Goal: Task Accomplishment & Management: Use online tool/utility

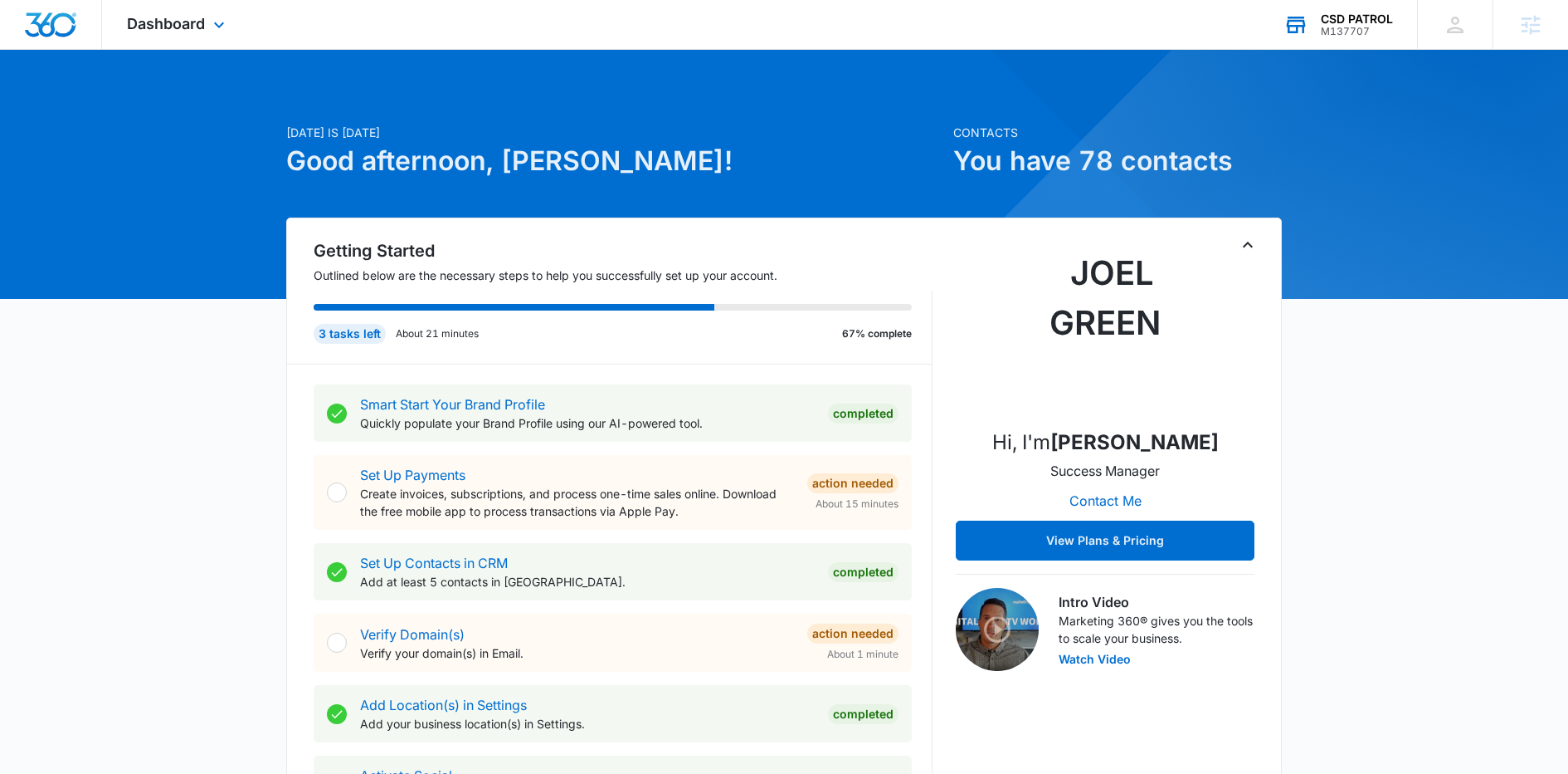
click at [1321, 21] on div "CSD PATROL" at bounding box center [1357, 19] width 72 height 13
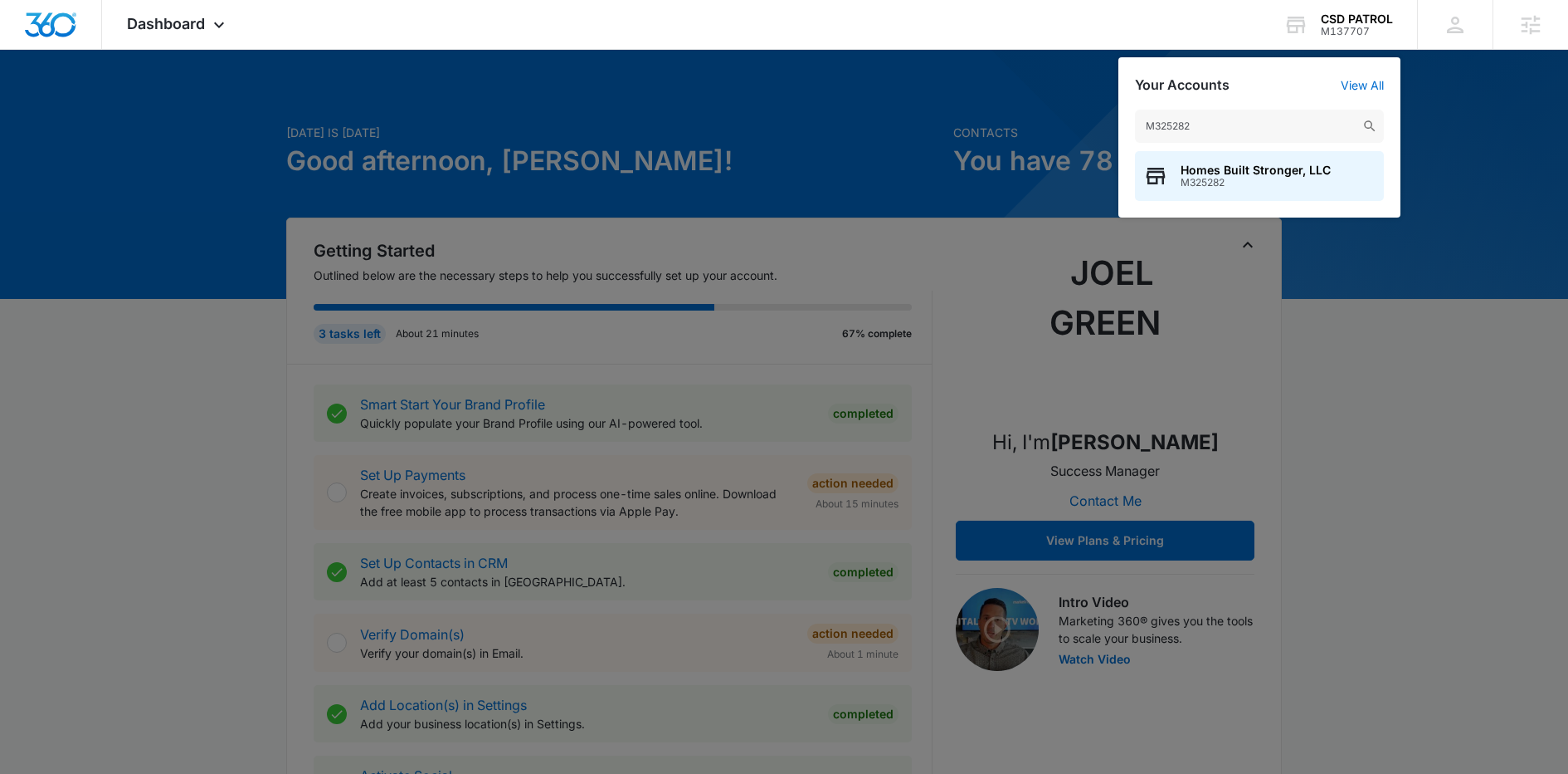
type input "M325282"
click at [1240, 171] on span "Homes Built Stronger, LLC" at bounding box center [1256, 170] width 150 height 13
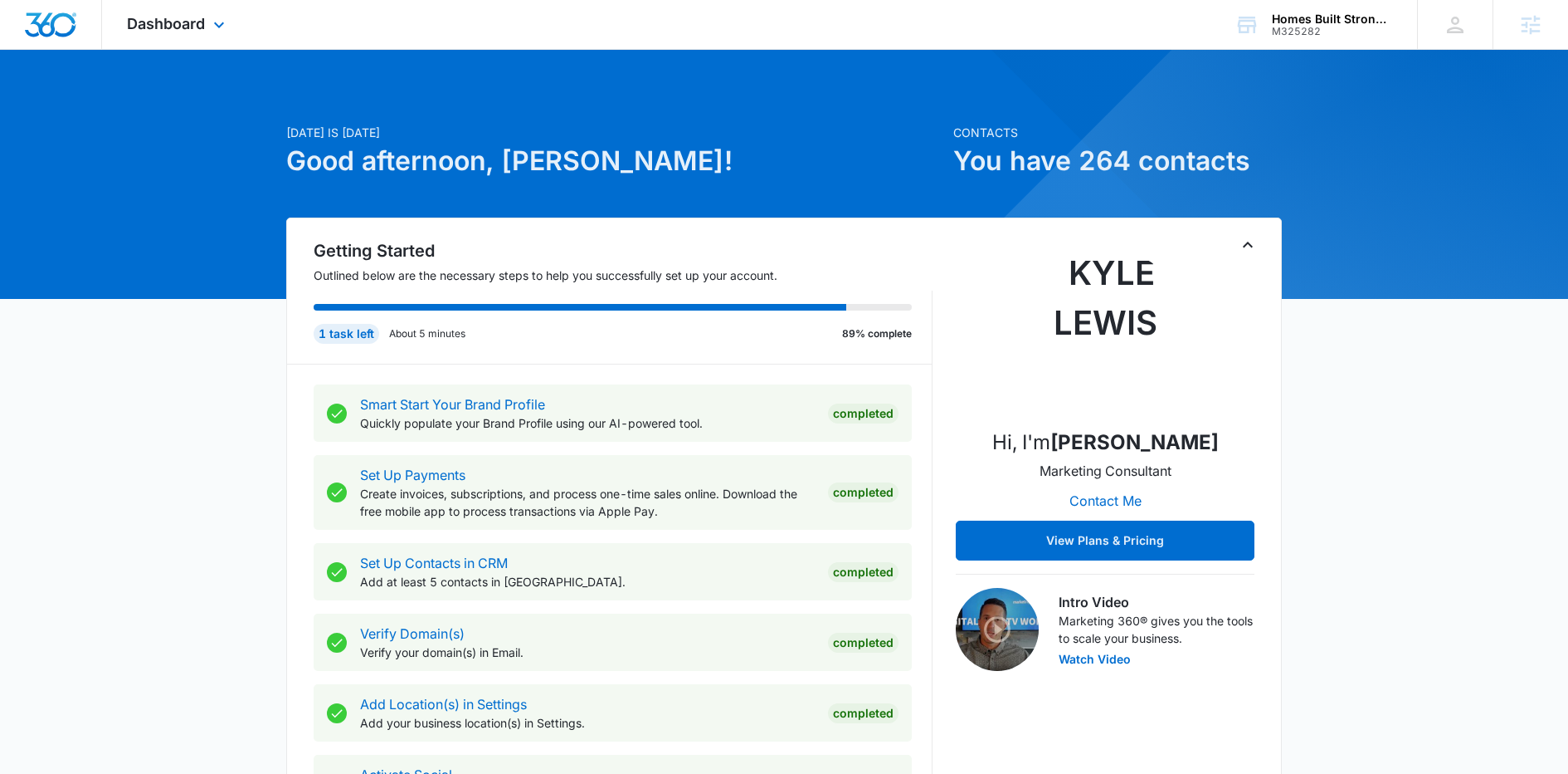
click at [199, 12] on div "Dashboard Apps Reputation Websites Forms CRM Email Social Shop Content Ads Inte…" at bounding box center [178, 25] width 152 height 49
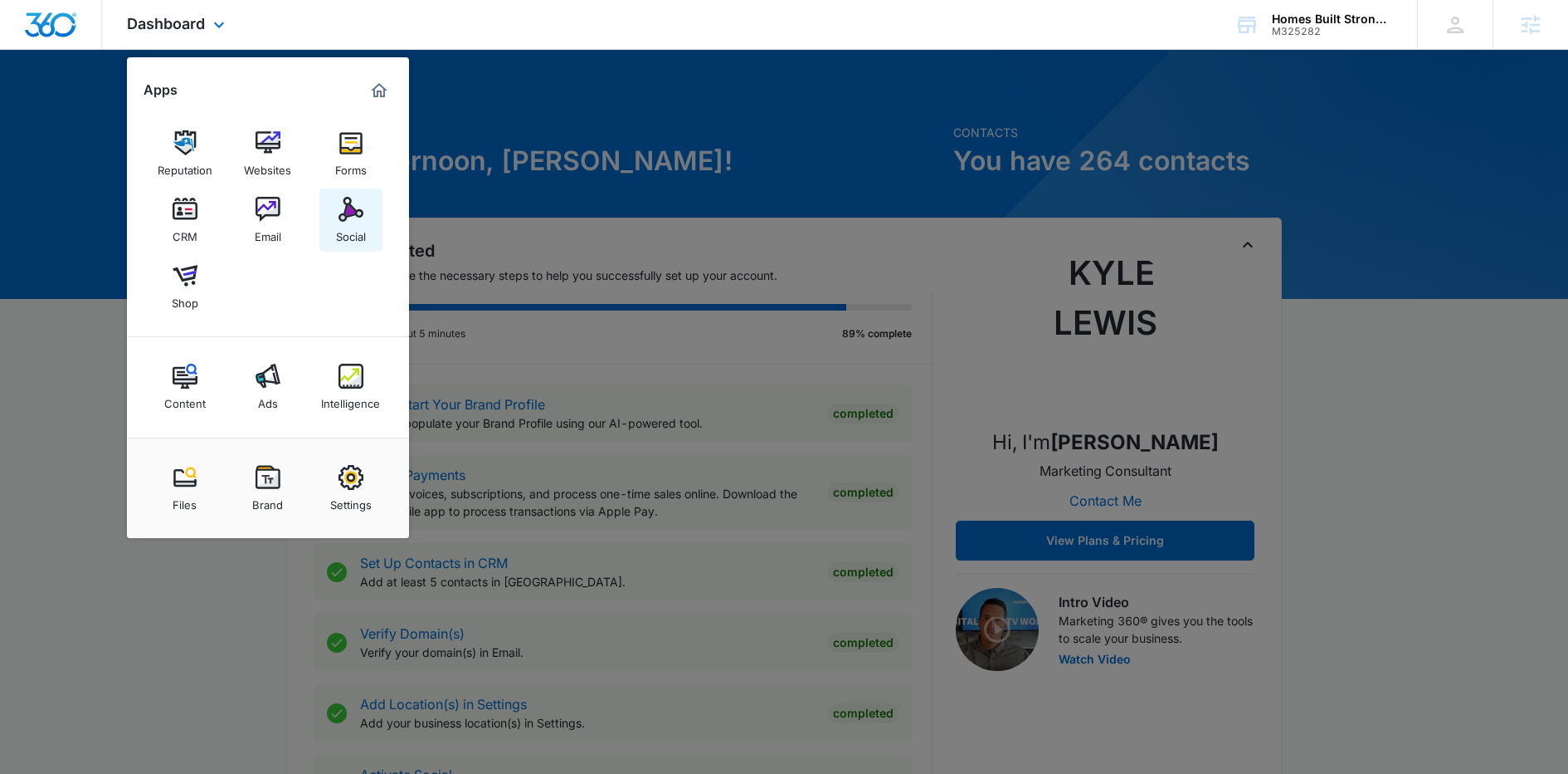
click at [345, 215] on img at bounding box center [350, 208] width 25 height 25
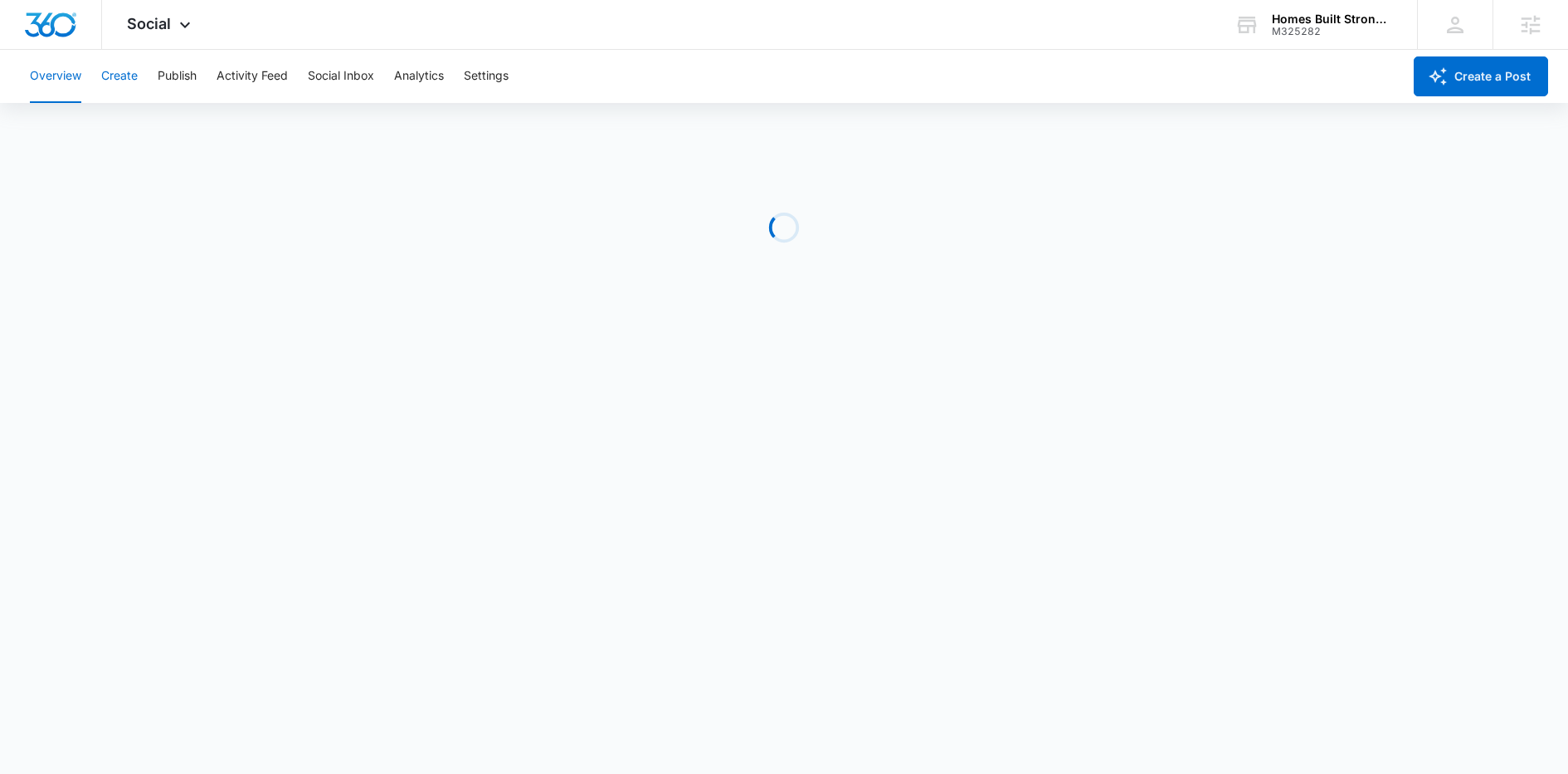
click at [122, 70] on button "Create" at bounding box center [119, 76] width 37 height 53
click at [164, 133] on button "Approvals" at bounding box center [162, 126] width 55 height 46
click at [221, 79] on button "Activity Feed" at bounding box center [252, 76] width 71 height 53
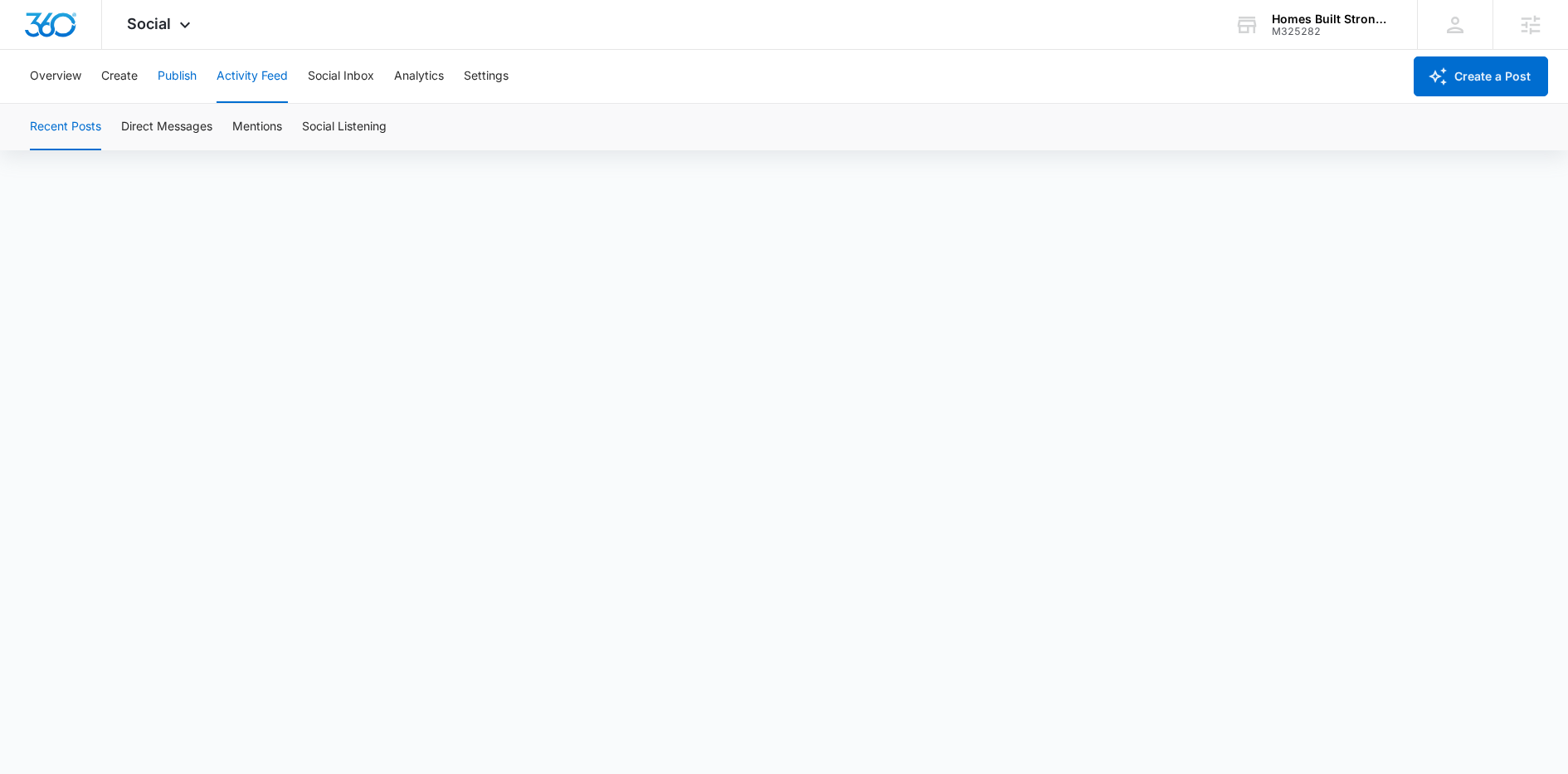
click at [191, 76] on button "Publish" at bounding box center [178, 76] width 39 height 53
click at [121, 127] on button "Schedules" at bounding box center [126, 126] width 56 height 46
click at [120, 77] on button "Create" at bounding box center [119, 76] width 37 height 53
click at [202, 133] on div "Content Library Approvals Recommendations Auto Import" at bounding box center [784, 126] width 1529 height 46
click at [171, 129] on button "Approvals" at bounding box center [162, 126] width 55 height 46
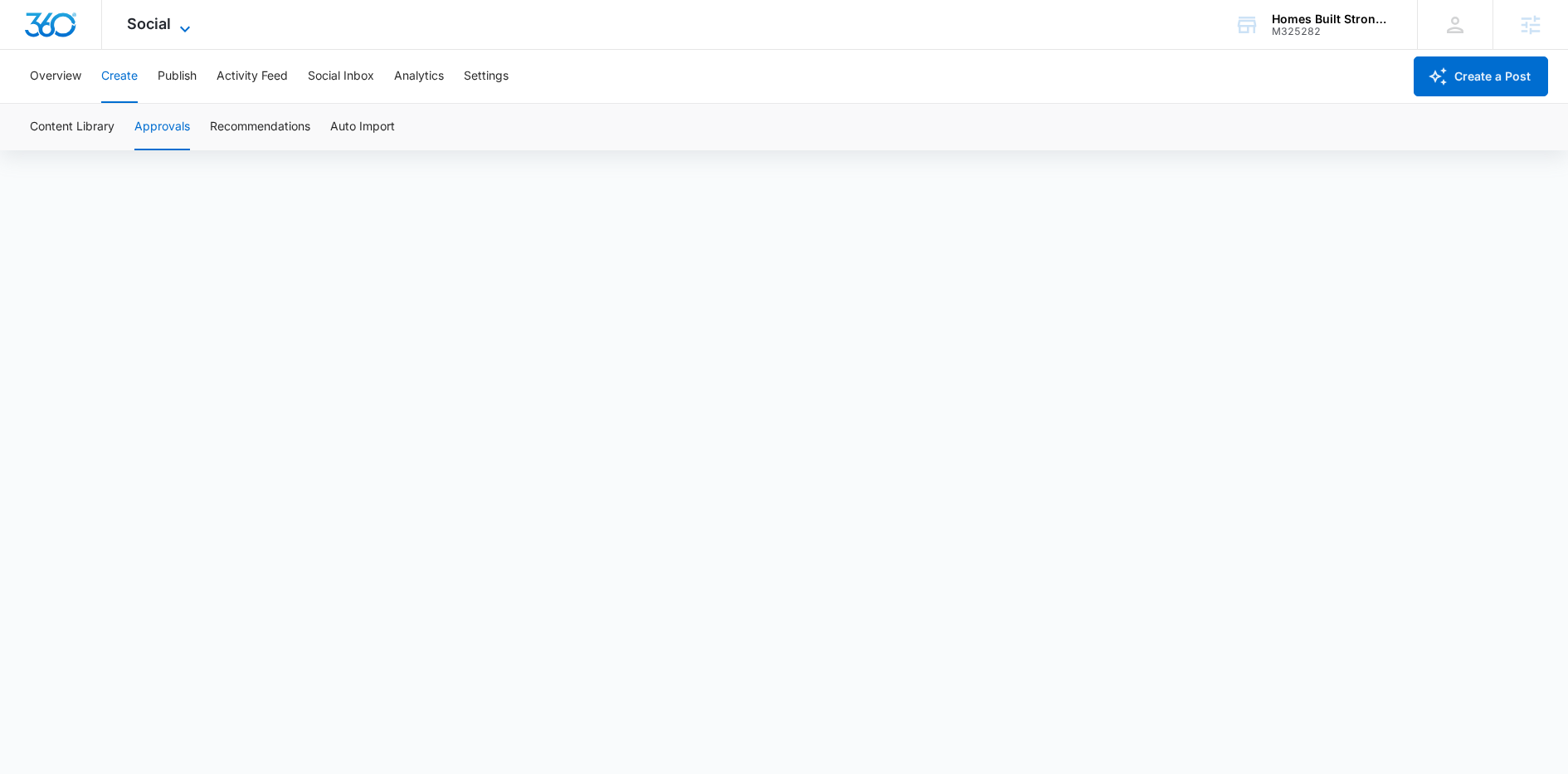
click at [156, 24] on span "Social" at bounding box center [149, 24] width 44 height 18
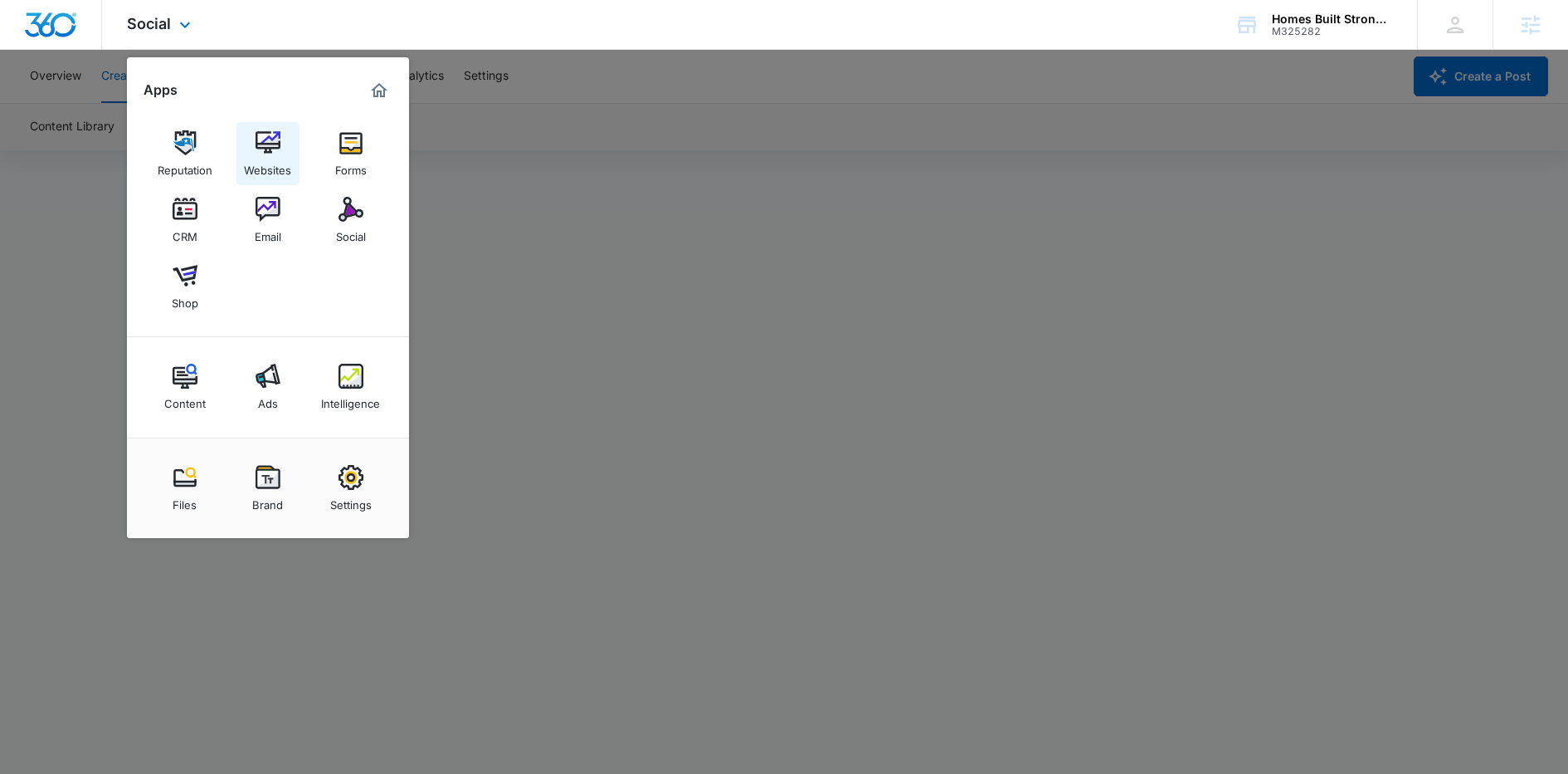
click at [268, 149] on img at bounding box center [267, 142] width 25 height 25
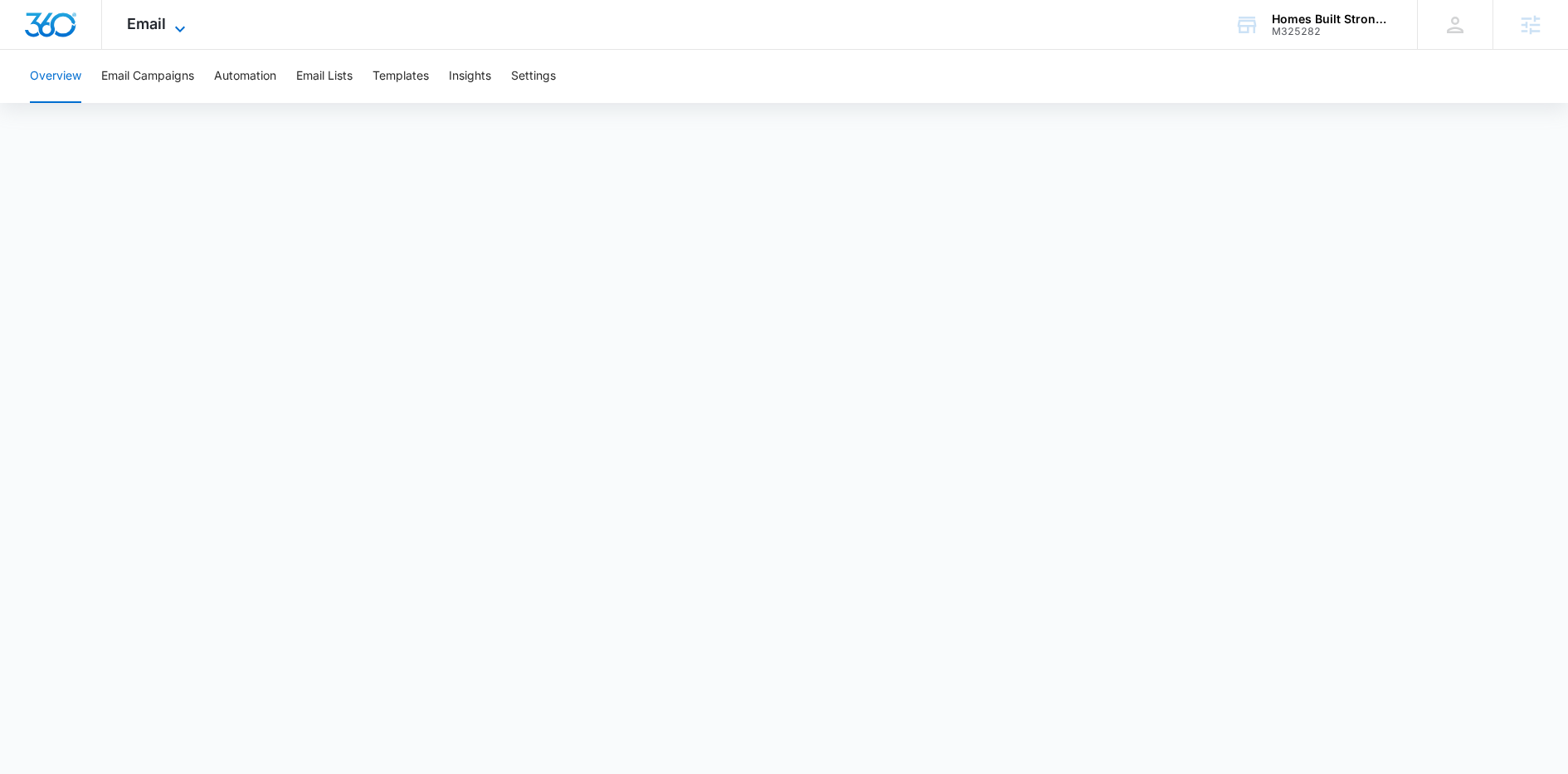
click at [153, 21] on span "Email" at bounding box center [147, 24] width 39 height 18
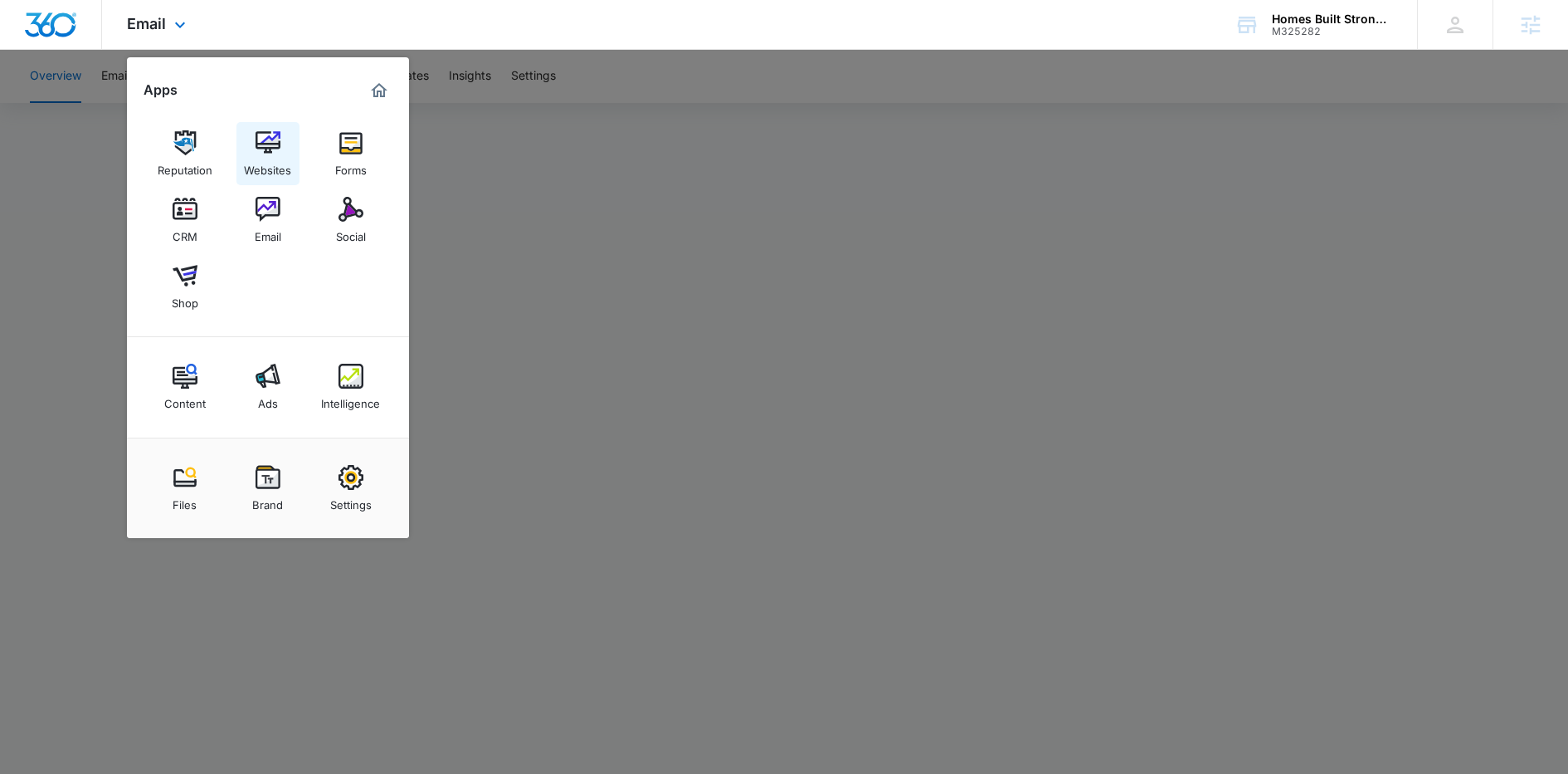
click at [261, 158] on div "Websites" at bounding box center [267, 166] width 47 height 22
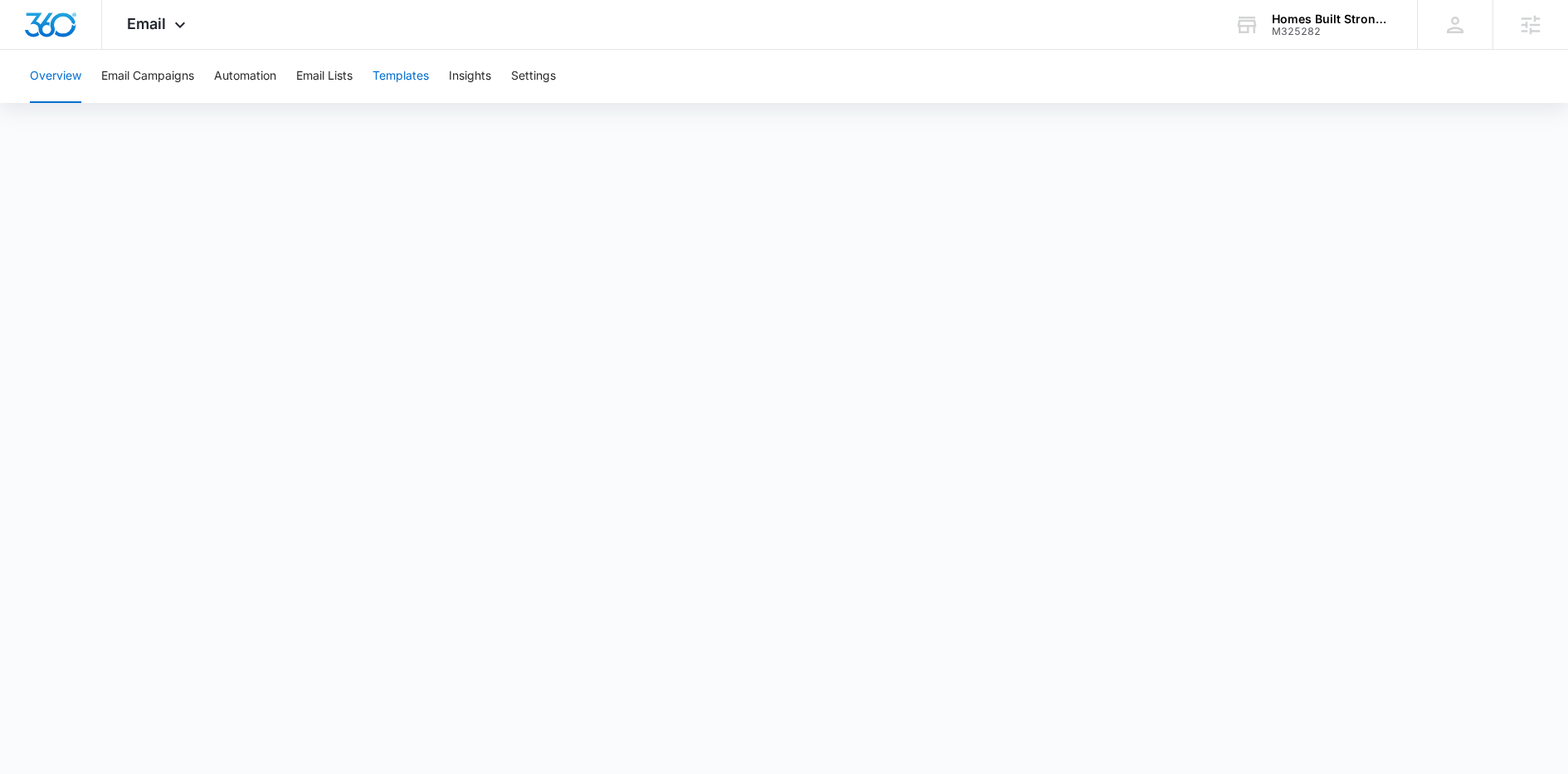
click at [404, 81] on button "Templates" at bounding box center [401, 76] width 56 height 53
click at [248, 76] on button "Automation" at bounding box center [245, 76] width 62 height 53
click at [137, 70] on button "Email Campaigns" at bounding box center [148, 76] width 93 height 53
